Goal: Information Seeking & Learning: Learn about a topic

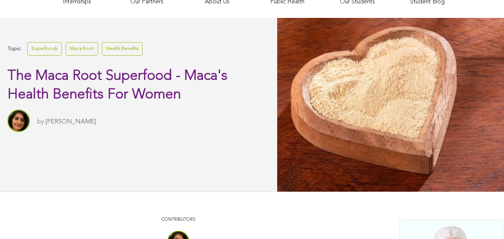
scroll to position [253, 0]
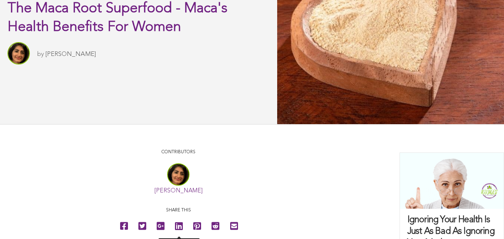
click at [175, 235] on icon at bounding box center [179, 226] width 8 height 17
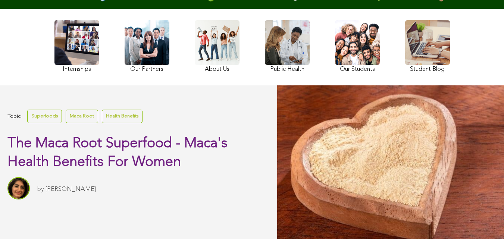
scroll to position [46, 0]
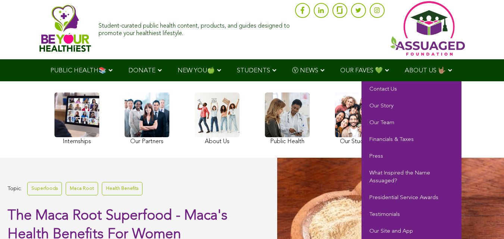
click at [405, 74] on span "ABOUT US 🤟🏽" at bounding box center [425, 71] width 41 height 6
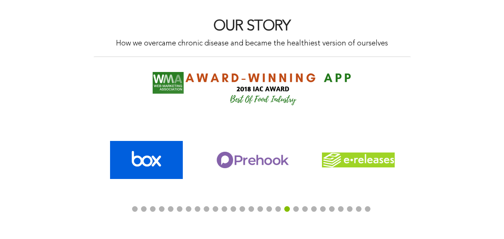
scroll to position [502, 0]
